Goal: Transaction & Acquisition: Book appointment/travel/reservation

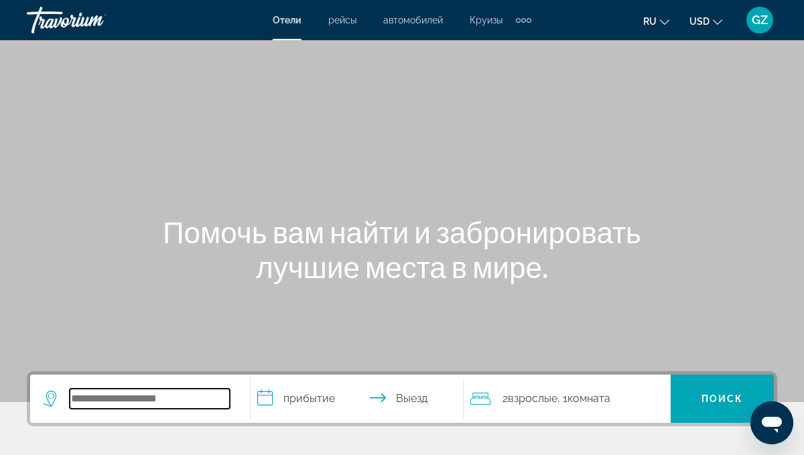
click at [123, 405] on input "Search widget" at bounding box center [150, 399] width 160 height 20
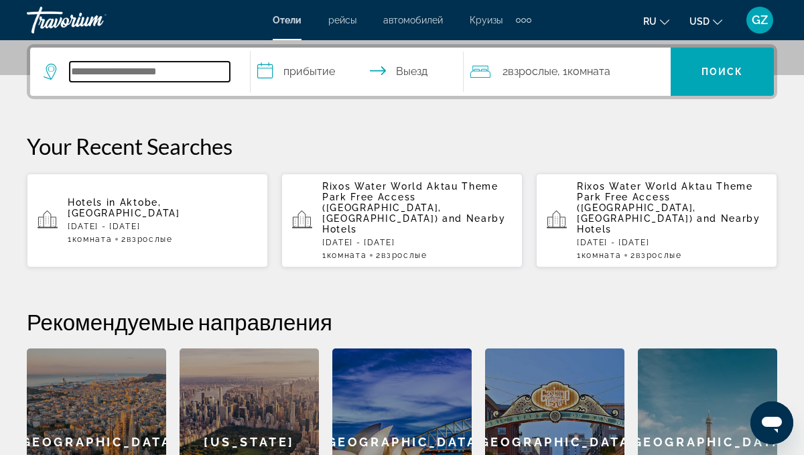
scroll to position [328, 0]
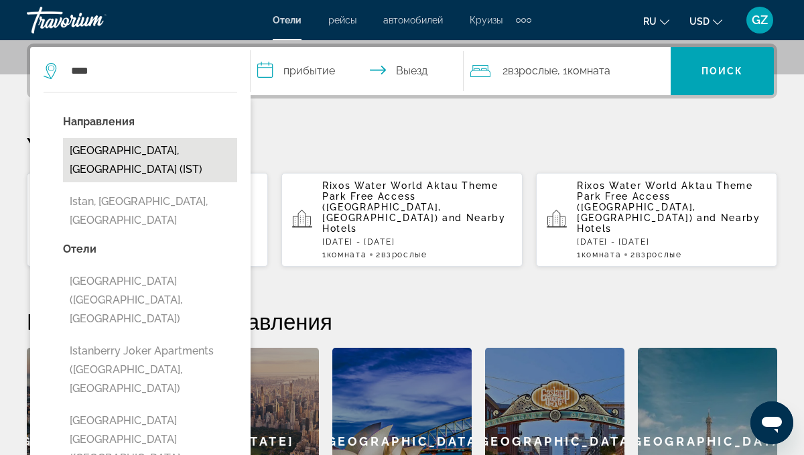
click at [202, 154] on button "[GEOGRAPHIC_DATA], [GEOGRAPHIC_DATA] (IST)" at bounding box center [150, 160] width 174 height 44
type input "**********"
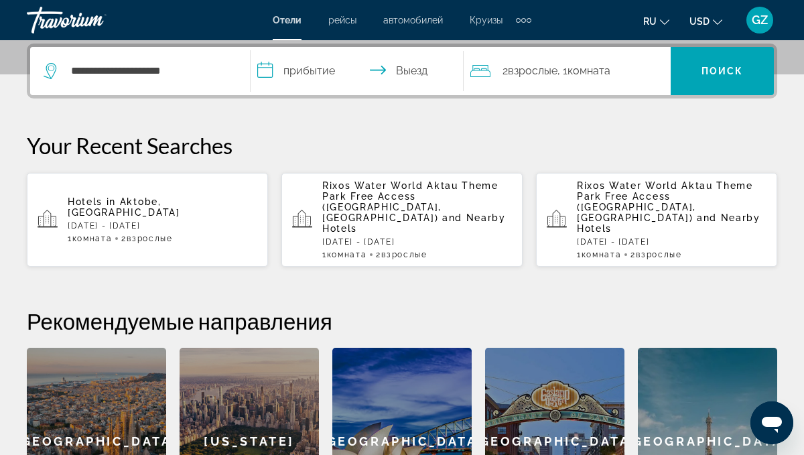
click at [316, 73] on input "**********" at bounding box center [360, 73] width 219 height 52
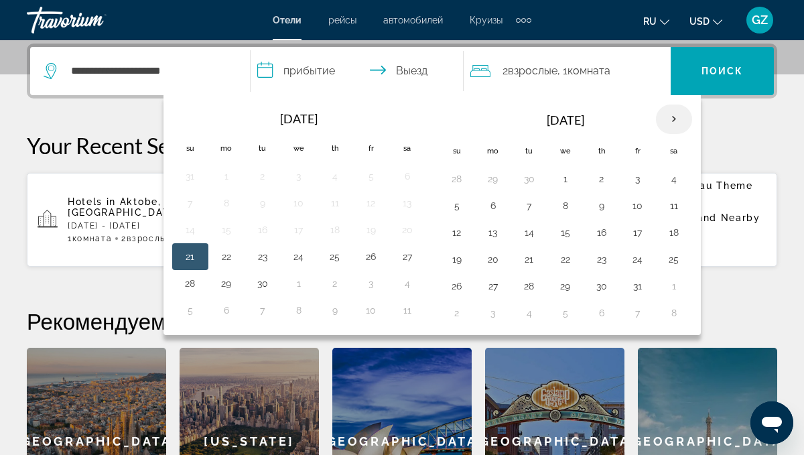
click at [672, 114] on th "Next month" at bounding box center [674, 119] width 36 height 29
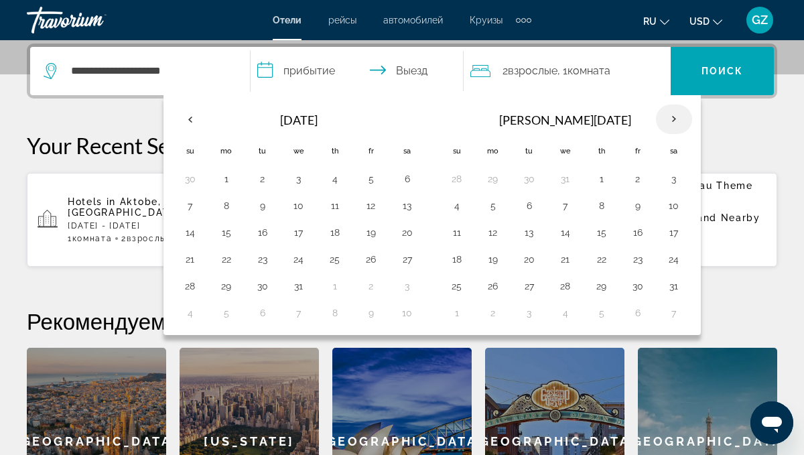
click at [672, 114] on th "Next month" at bounding box center [674, 119] width 36 height 29
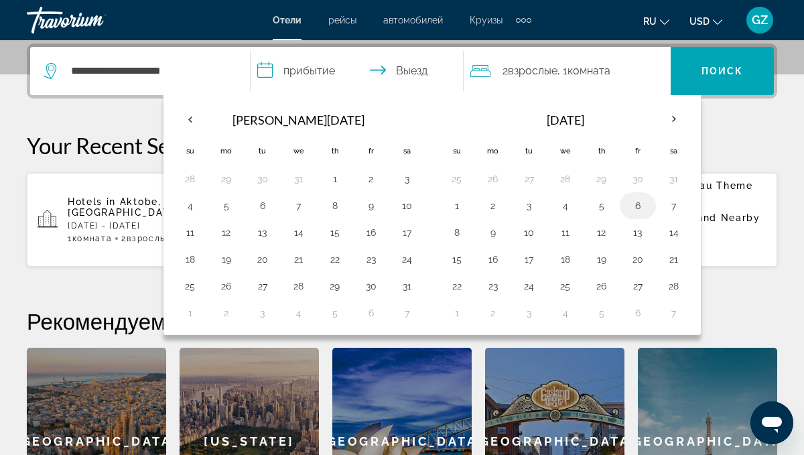
click at [632, 205] on button "6" at bounding box center [637, 205] width 21 height 19
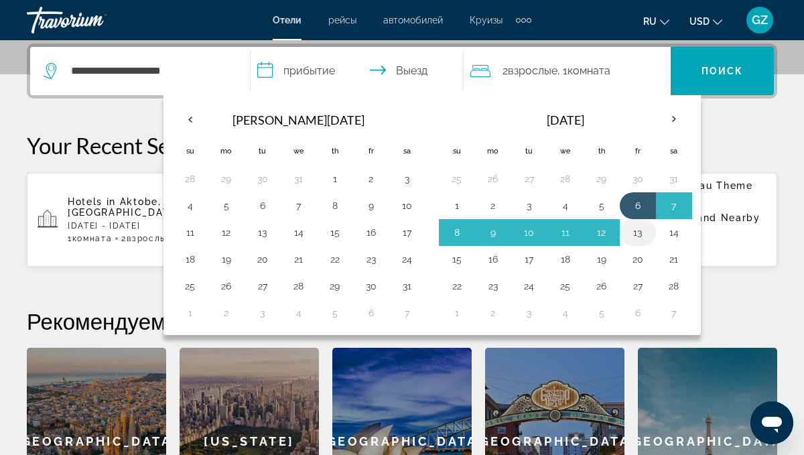
click at [633, 232] on button "13" at bounding box center [637, 232] width 21 height 19
type input "**********"
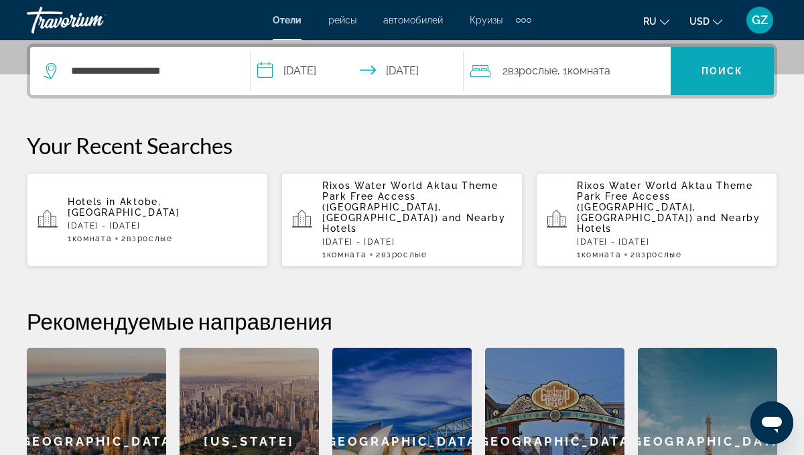
click at [710, 66] on span "Поиск" at bounding box center [722, 71] width 42 height 11
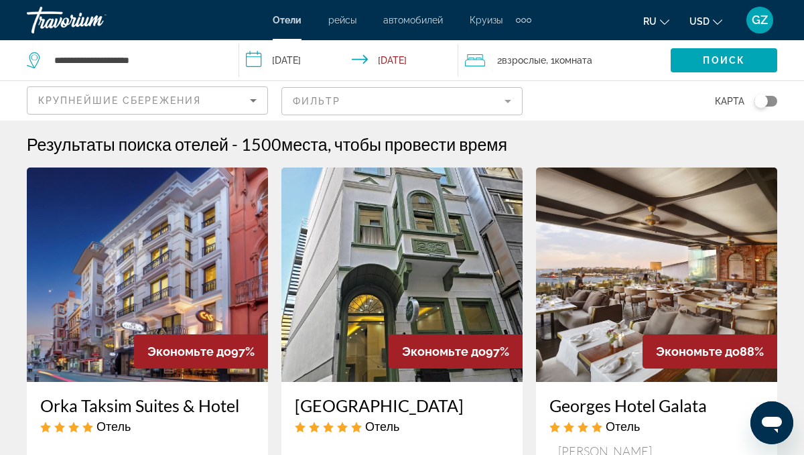
click at [170, 99] on span "Крупнейшие сбережения" at bounding box center [119, 100] width 163 height 11
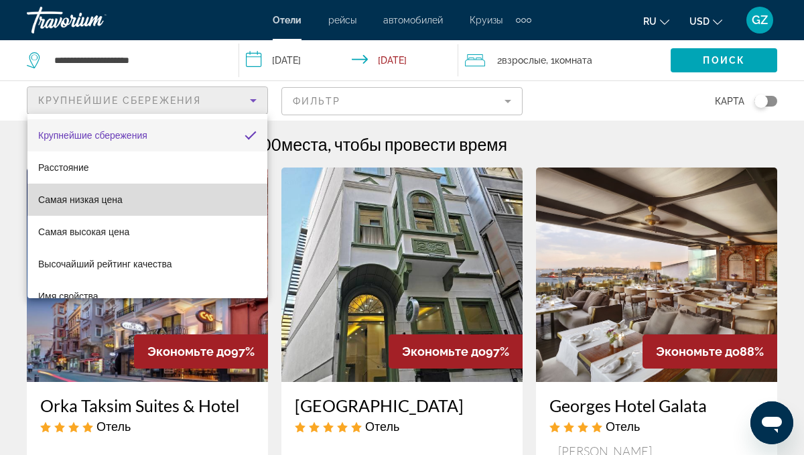
click at [127, 192] on mat-option "Самая низкая цена" at bounding box center [147, 200] width 240 height 32
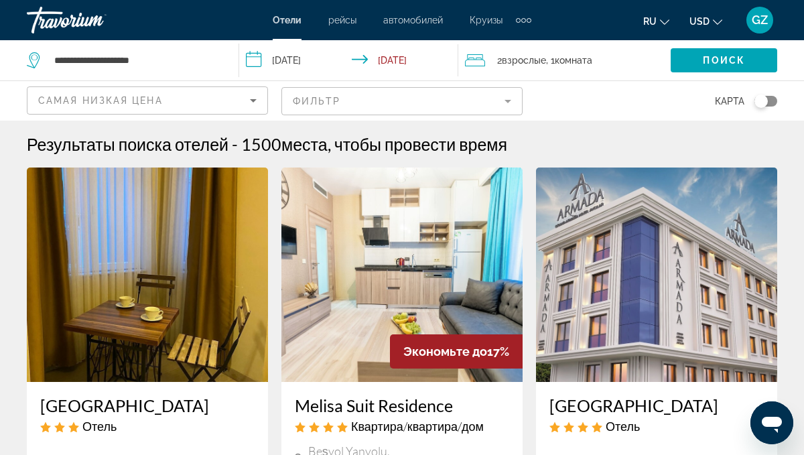
click at [621, 267] on img "Main content" at bounding box center [656, 274] width 241 height 214
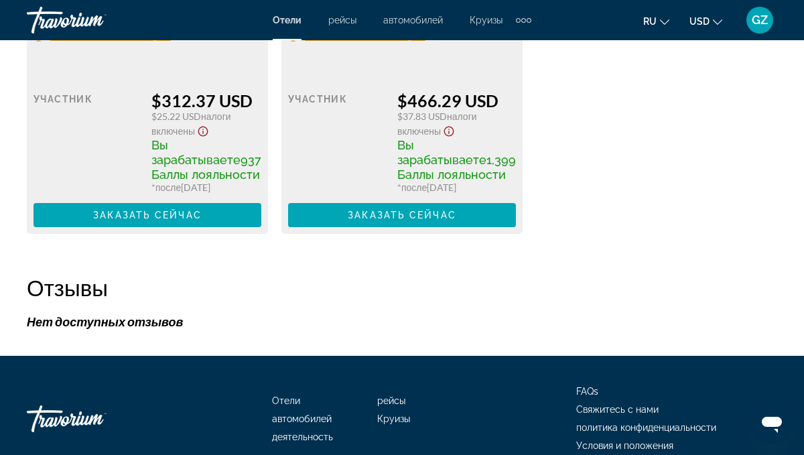
scroll to position [2984, 0]
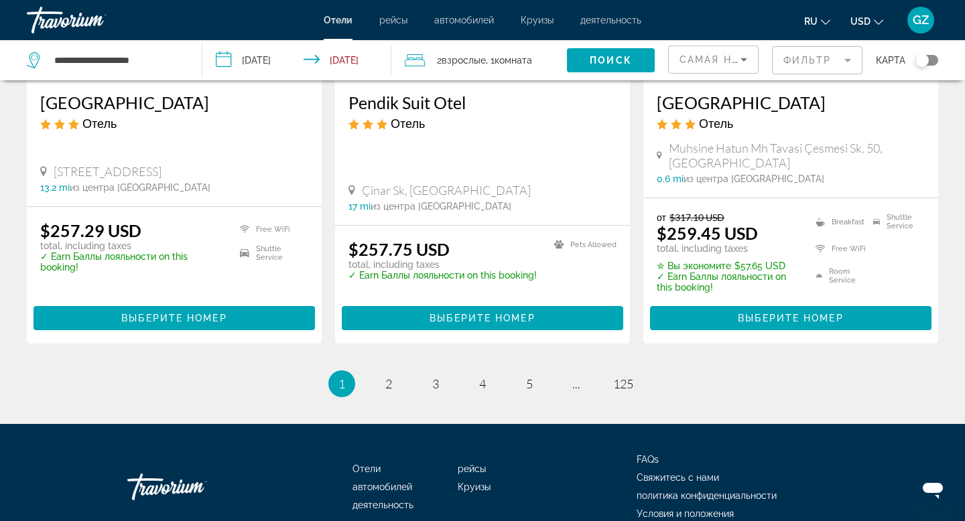
scroll to position [1838, 0]
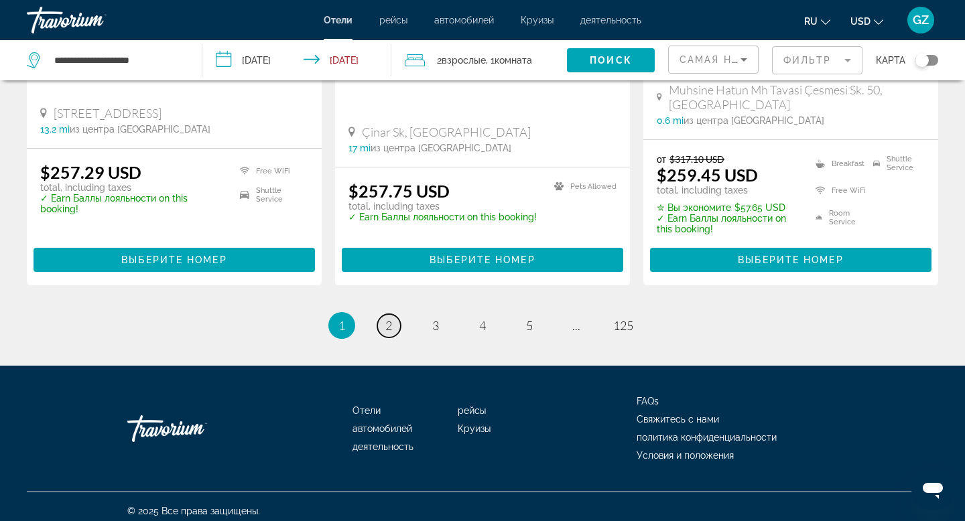
click at [394, 321] on link "page 2" at bounding box center [388, 325] width 23 height 23
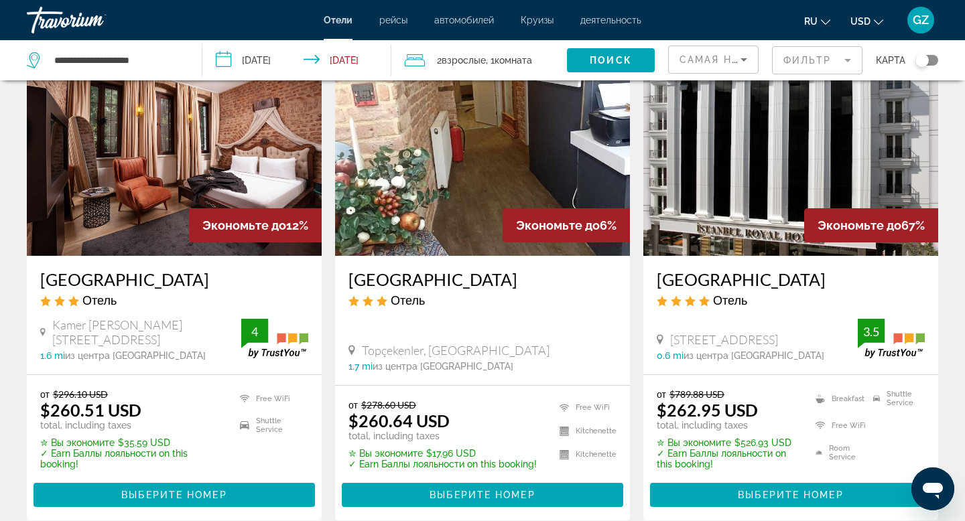
scroll to position [89, 0]
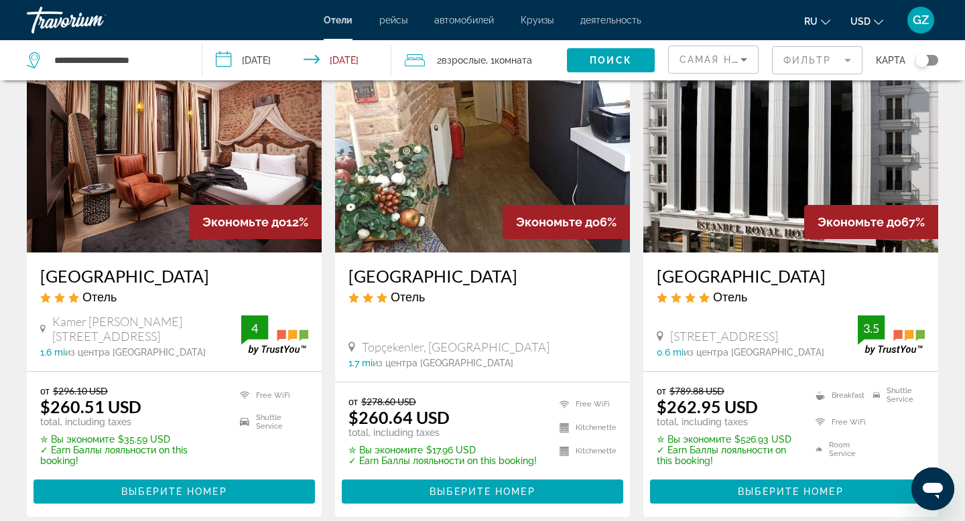
click at [752, 188] on img "Main content" at bounding box center [790, 145] width 295 height 214
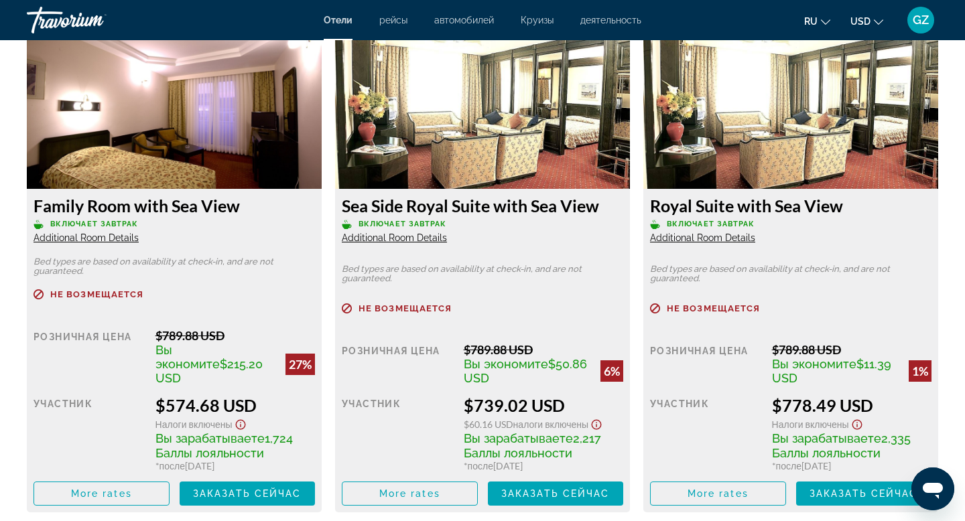
scroll to position [3932, 0]
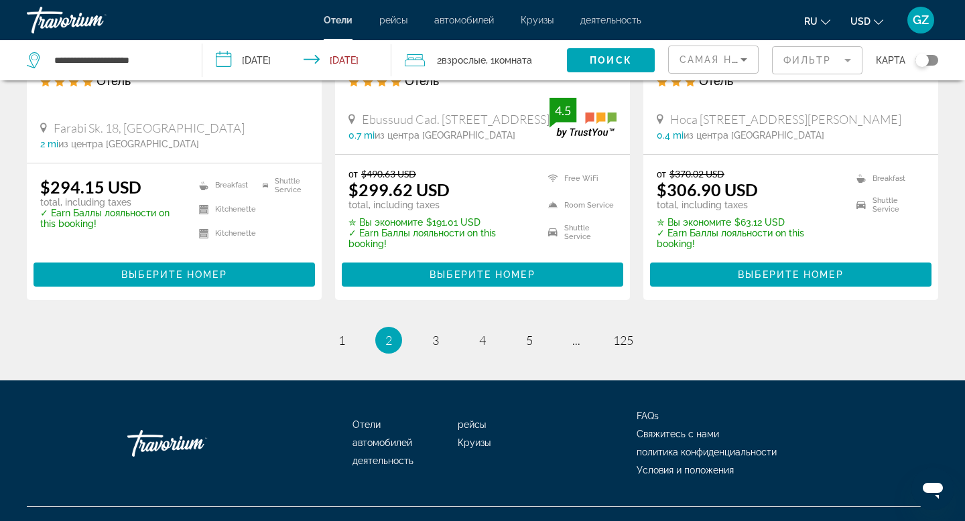
scroll to position [1828, 0]
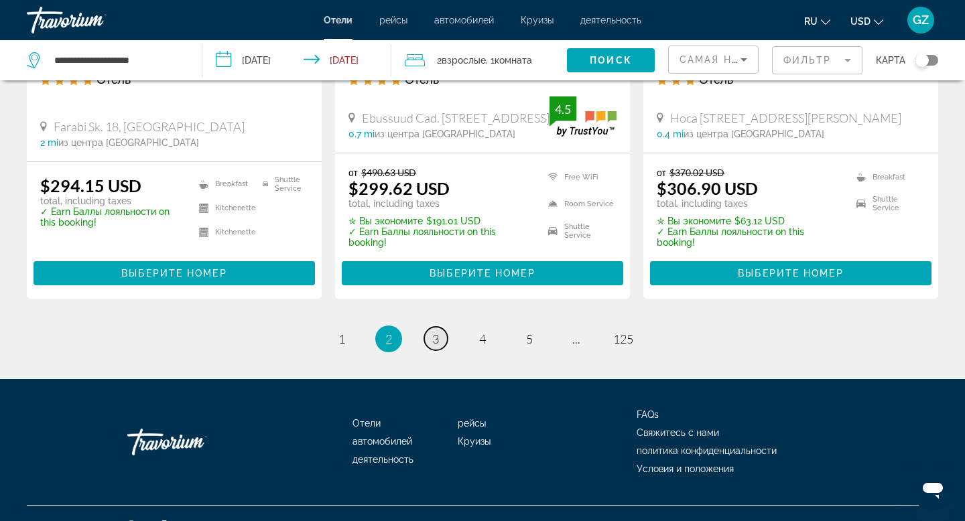
click at [434, 327] on link "page 3" at bounding box center [435, 338] width 23 height 23
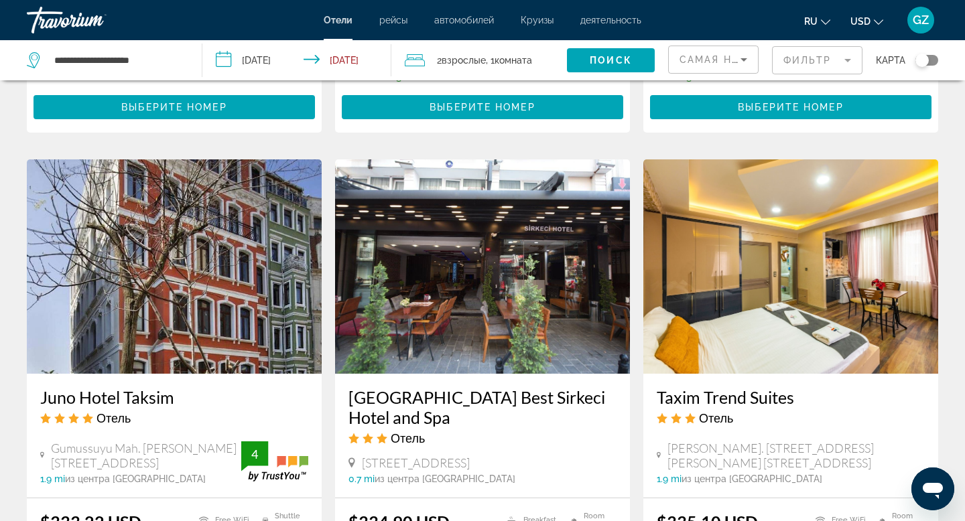
scroll to position [1450, 0]
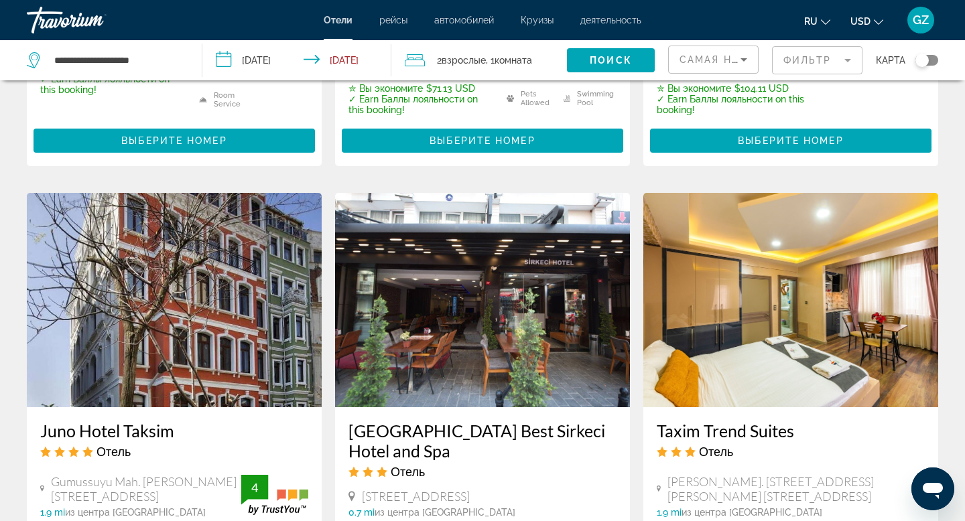
click at [795, 70] on mat-form-field "Фильтр" at bounding box center [817, 60] width 90 height 28
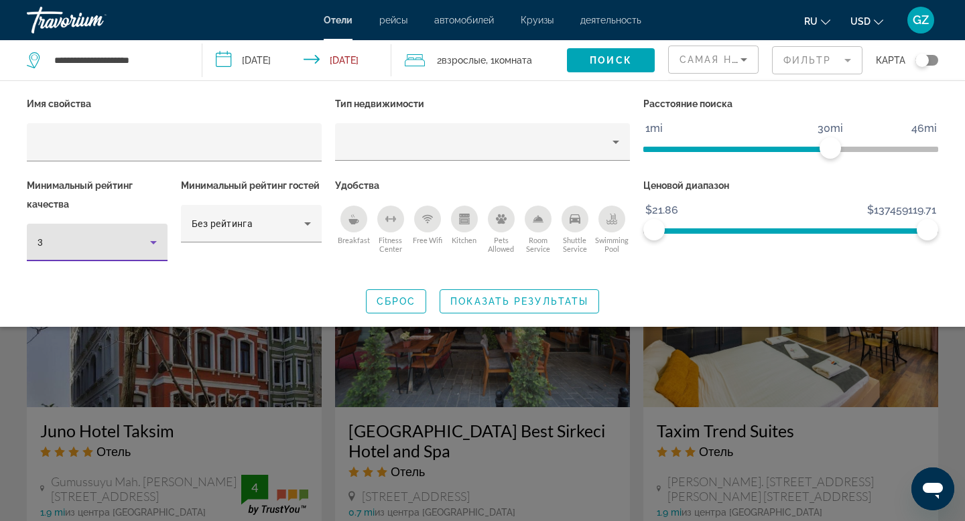
click at [123, 243] on div "3" at bounding box center [94, 242] width 113 height 16
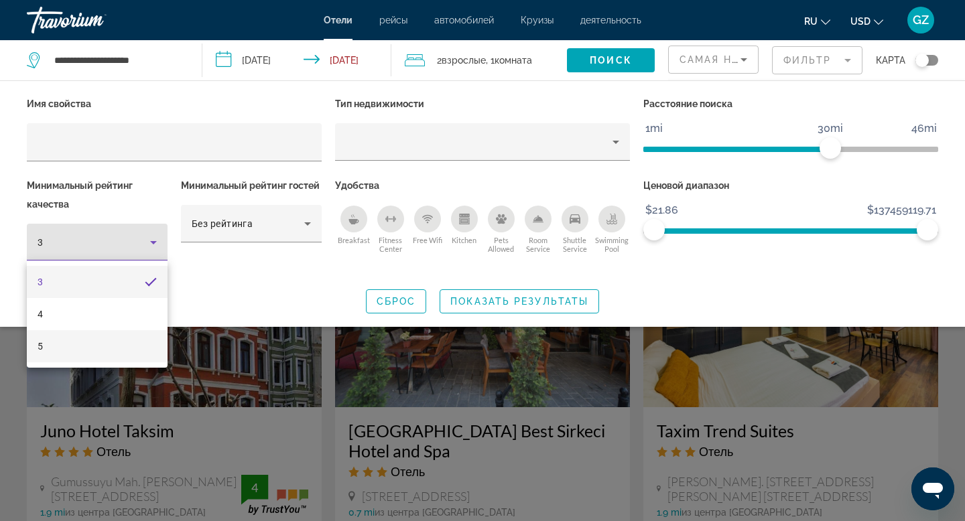
click at [74, 357] on mat-option "5" at bounding box center [97, 346] width 141 height 32
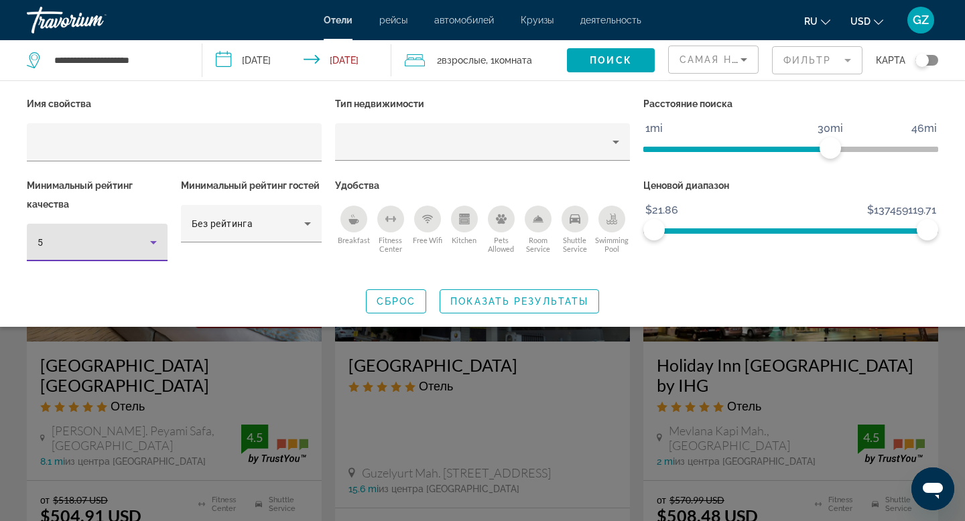
click at [348, 222] on icon "Breakfast" at bounding box center [353, 219] width 11 height 11
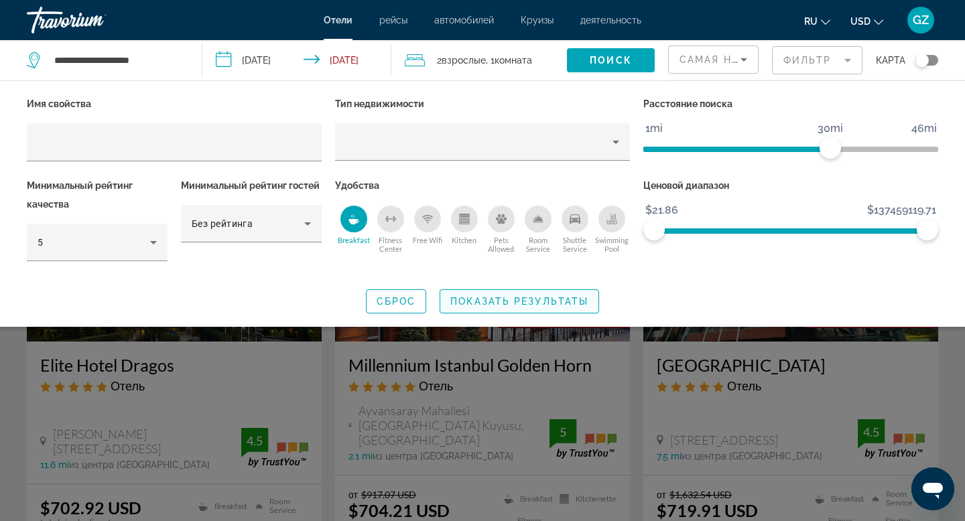
click at [474, 308] on span "Search widget" at bounding box center [519, 301] width 158 height 32
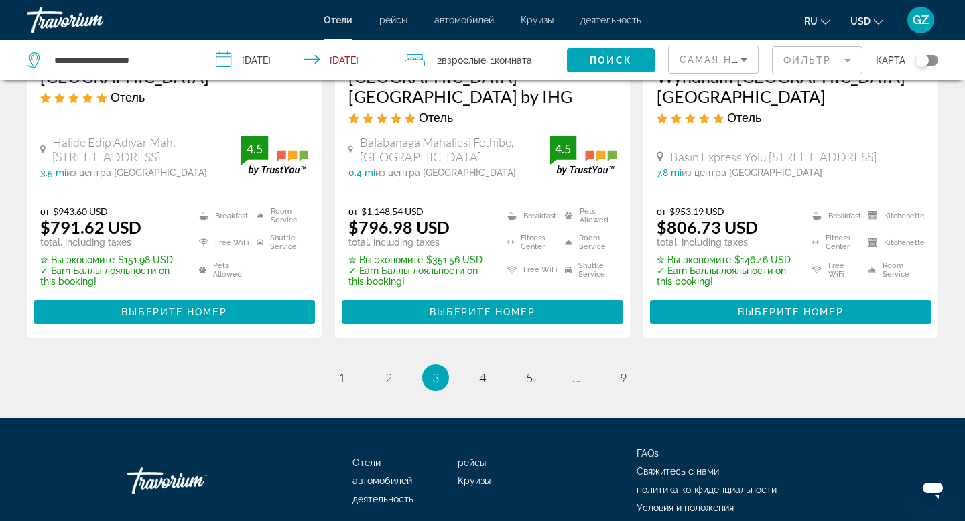
scroll to position [1893, 0]
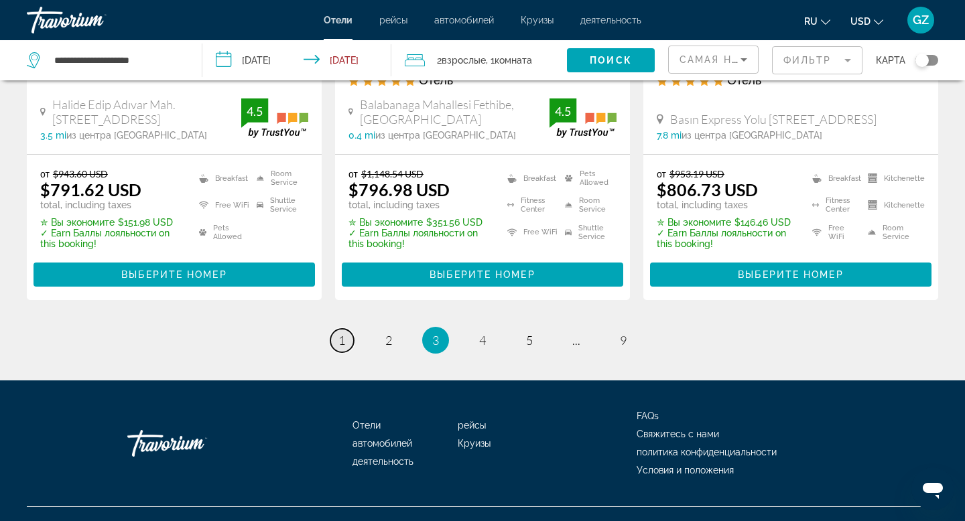
click at [340, 333] on span "1" at bounding box center [341, 340] width 7 height 15
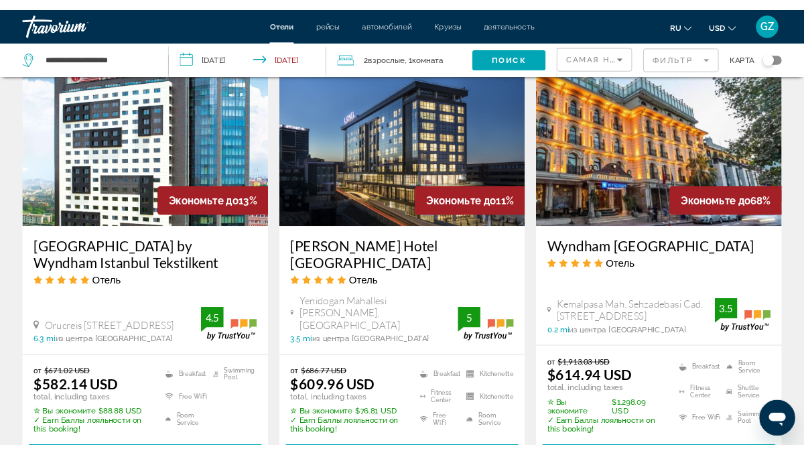
scroll to position [1704, 0]
